Goal: Transaction & Acquisition: Purchase product/service

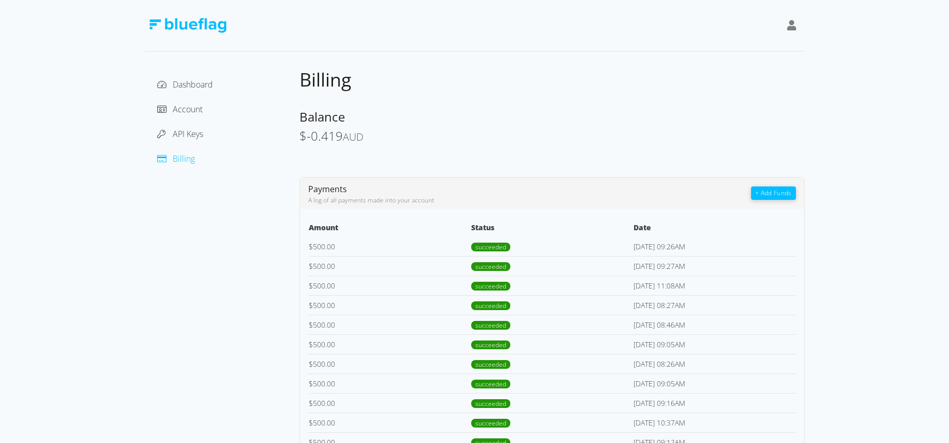
click at [777, 191] on button "+ Add Funds" at bounding box center [773, 193] width 44 height 13
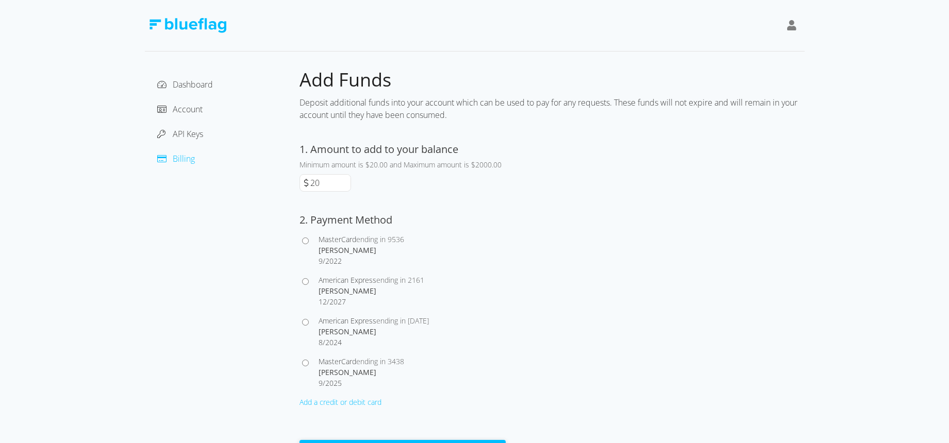
drag, startPoint x: 329, startPoint y: 182, endPoint x: 312, endPoint y: 184, distance: 16.6
click at [312, 184] on input "20" at bounding box center [329, 183] width 42 height 16
type input "1000"
click at [307, 281] on input "American Express ending in [STREET_ADDRESS][PERSON_NAME]" at bounding box center [305, 281] width 7 height 7
radio input "true"
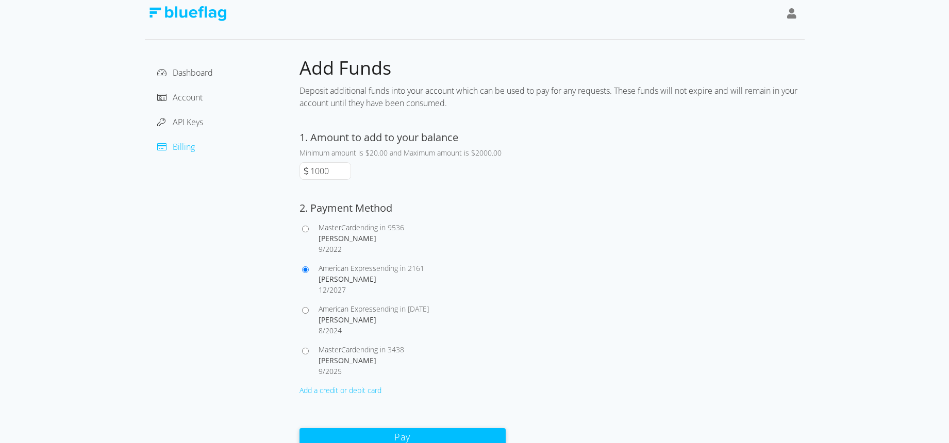
scroll to position [15, 0]
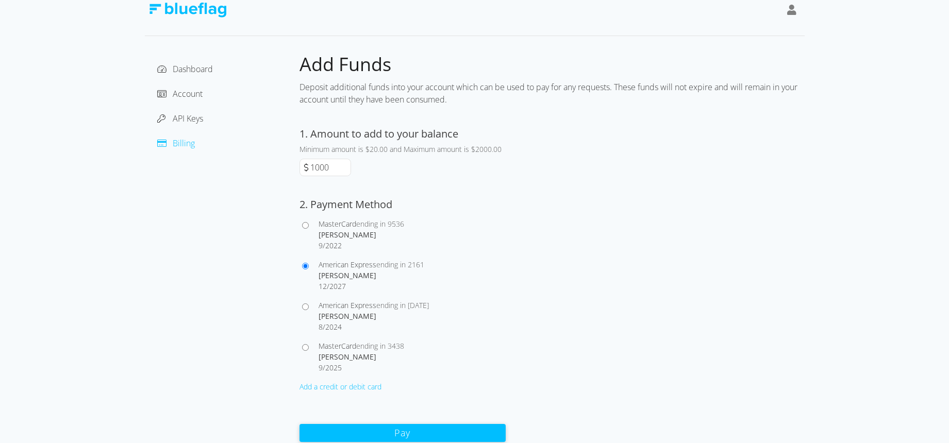
click at [431, 431] on button "Pay" at bounding box center [402, 433] width 206 height 18
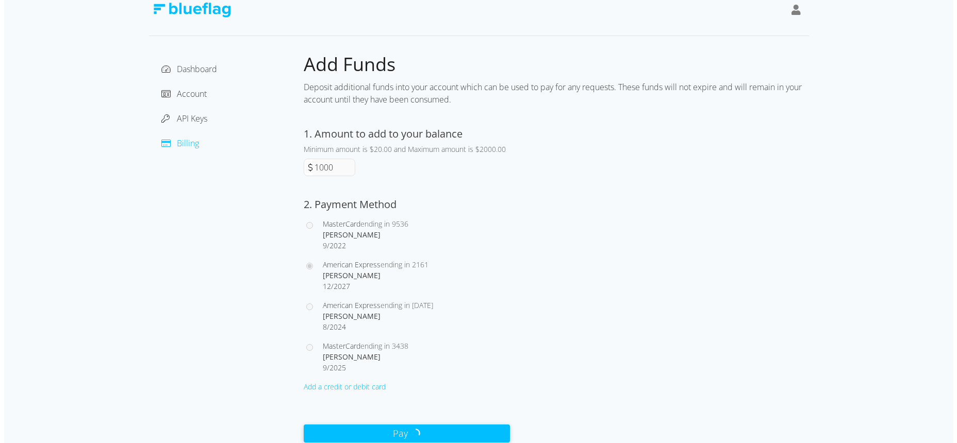
scroll to position [0, 0]
